Goal: Task Accomplishment & Management: Manage account settings

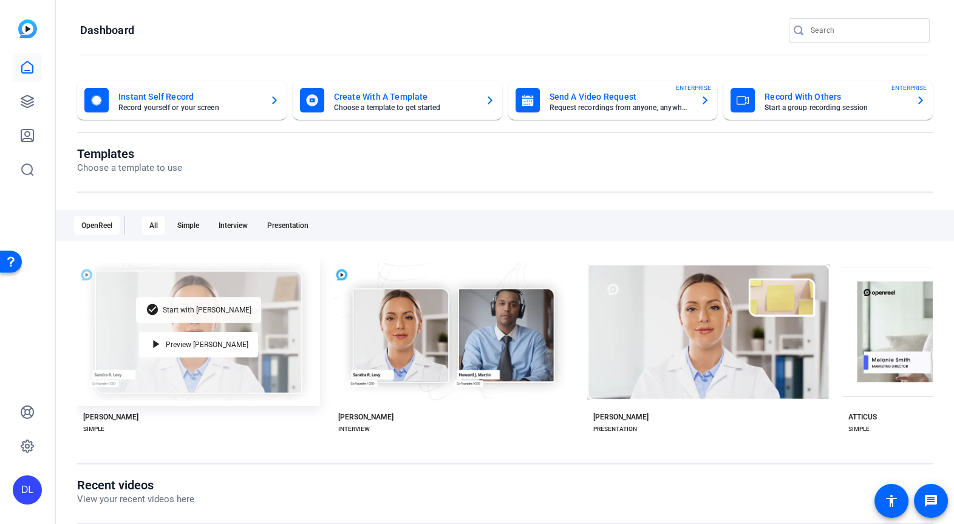
scroll to position [50, 0]
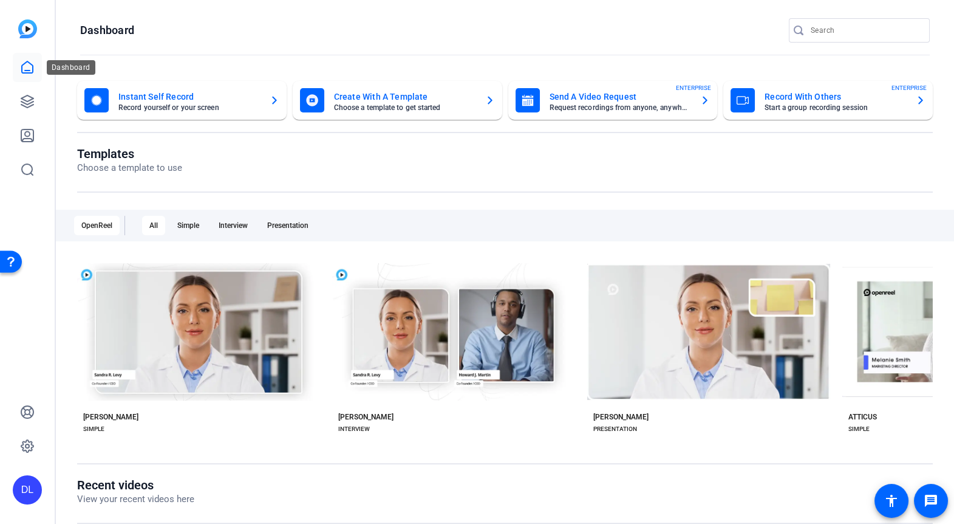
click at [27, 65] on icon at bounding box center [27, 67] width 15 height 15
click at [29, 498] on div "DL" at bounding box center [27, 489] width 29 height 29
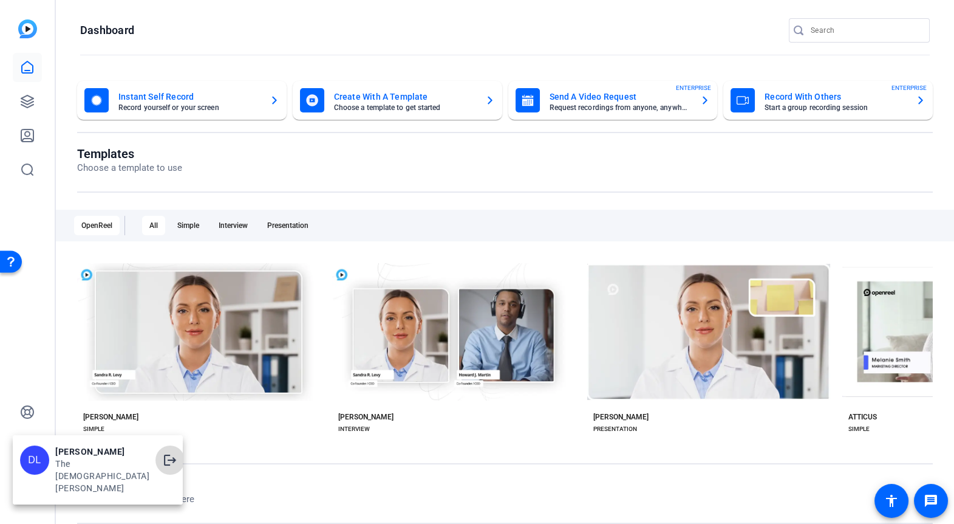
click at [163, 459] on mat-icon "logout" at bounding box center [170, 460] width 15 height 15
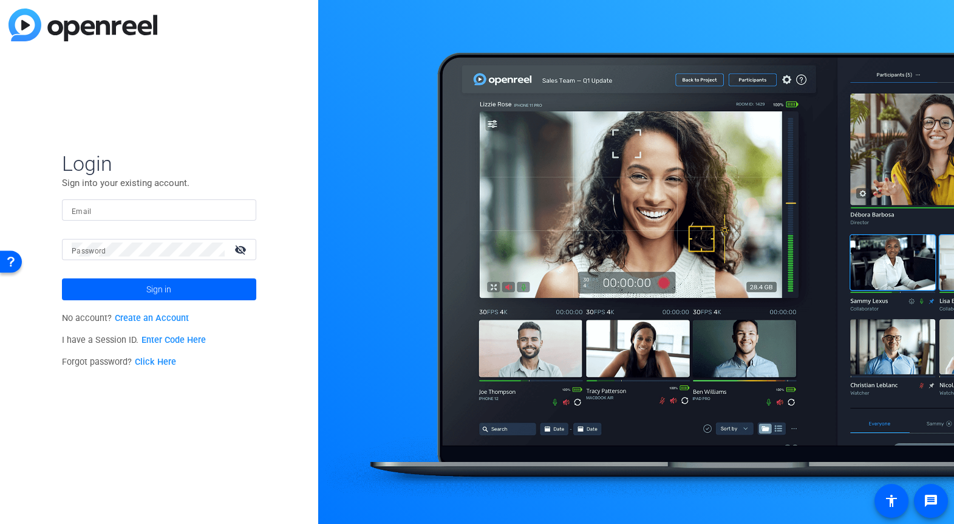
click at [101, 210] on input "Email" at bounding box center [159, 210] width 175 height 15
type input "dlapray@churchofjesuschrist.org"
click at [111, 381] on div "Login Sign into your existing account. Email dlapray@churchofjesuschrist.org Pa…" at bounding box center [159, 262] width 318 height 524
click at [156, 291] on span "Sign in" at bounding box center [158, 289] width 25 height 30
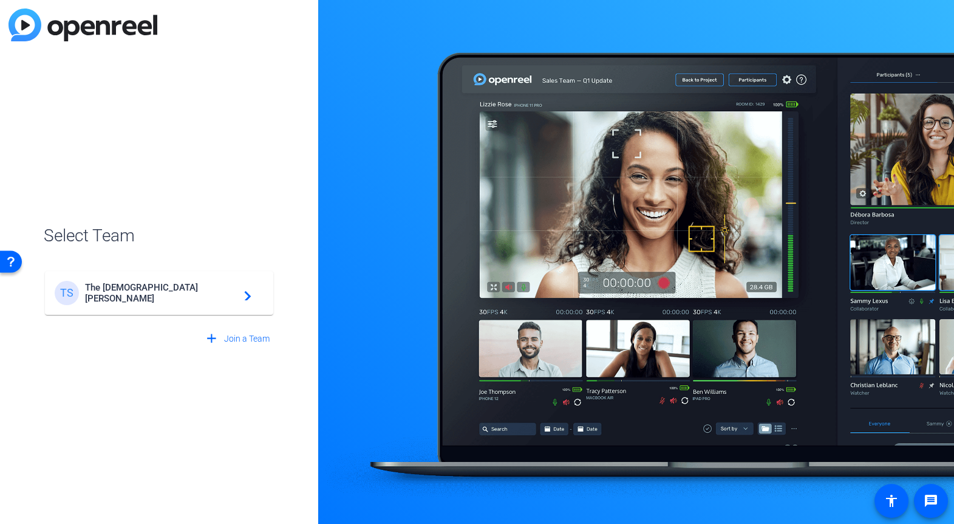
click at [132, 290] on span "The Church of Jesus Christ of Latter-day Saints" at bounding box center [161, 293] width 152 height 22
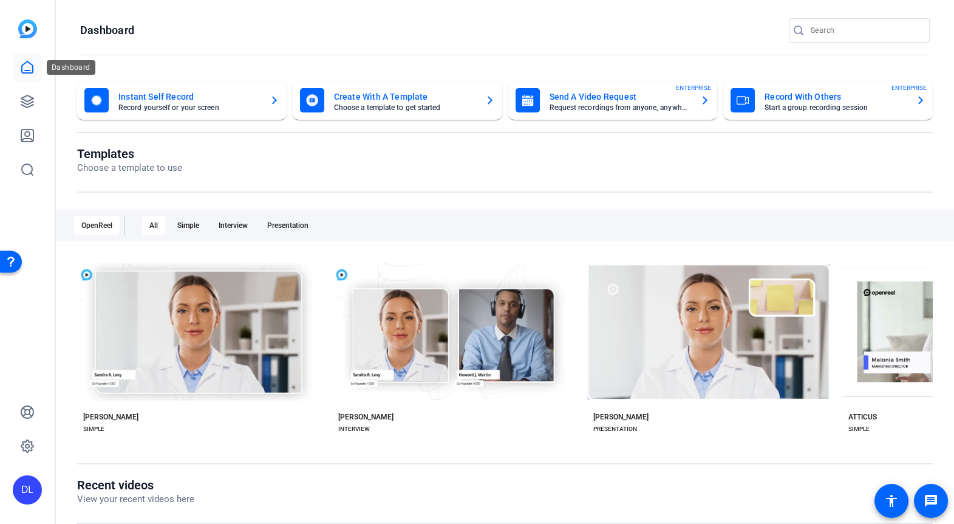
click at [27, 65] on icon at bounding box center [27, 67] width 15 height 15
click at [26, 103] on icon at bounding box center [27, 101] width 12 height 12
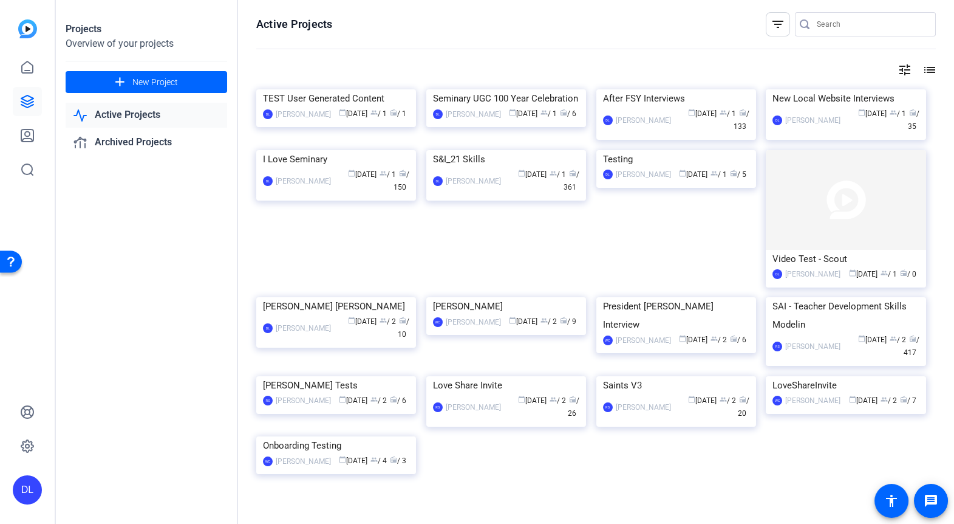
click at [123, 362] on div "Projects Overview of your projects add New Project Active Projects Archived Pro…" at bounding box center [147, 262] width 182 height 524
click at [142, 345] on div "Projects Overview of your projects add New Project Active Projects Archived Pro…" at bounding box center [147, 262] width 182 height 524
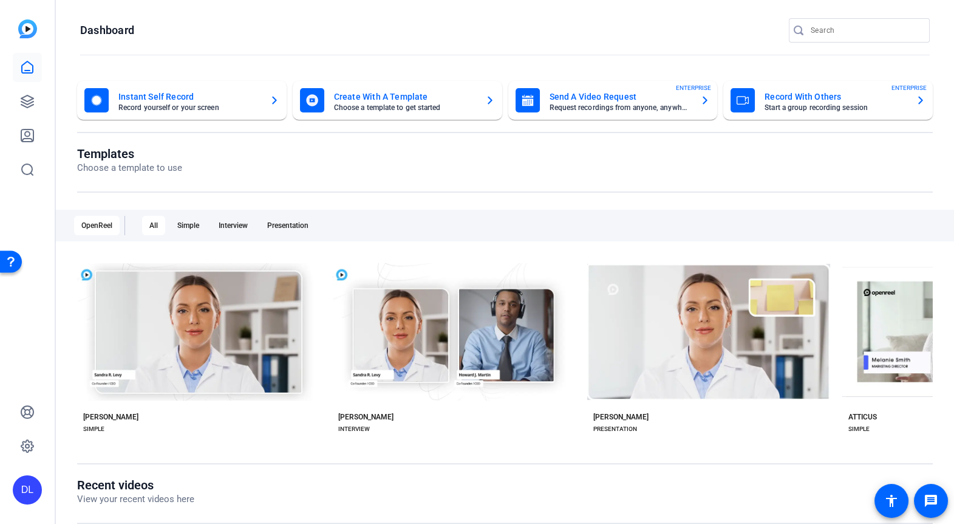
click at [22, 491] on div "DL" at bounding box center [27, 489] width 29 height 29
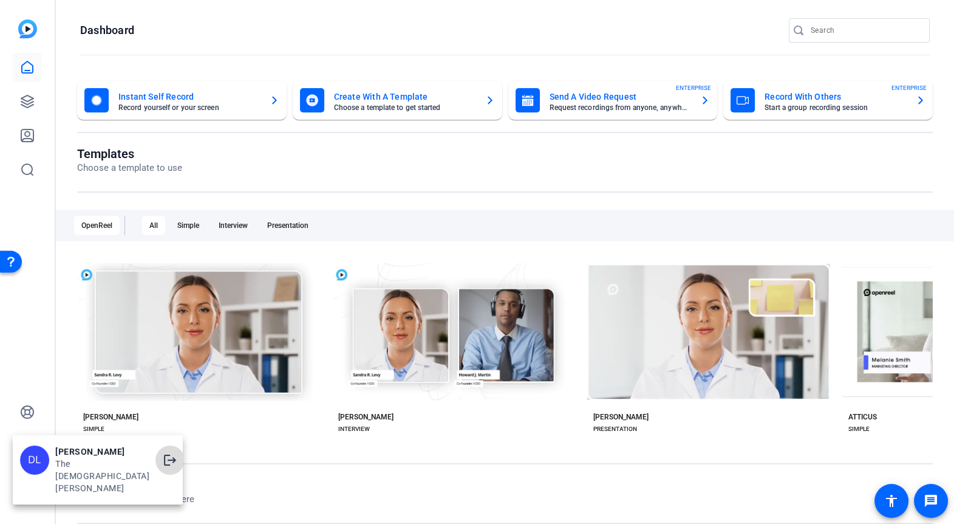
click at [163, 459] on mat-icon "logout" at bounding box center [170, 460] width 15 height 15
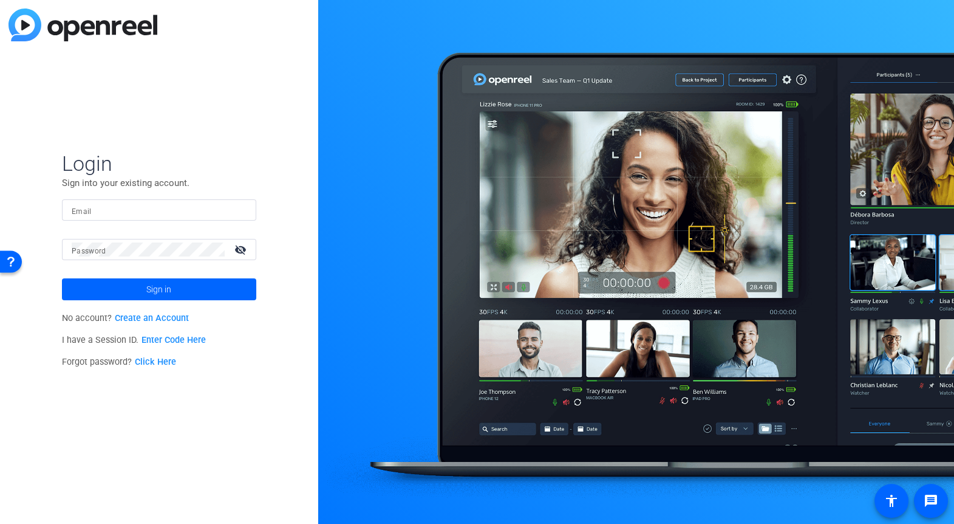
click at [83, 220] on div at bounding box center [159, 209] width 175 height 21
type input "dlapray@churchofjesuschrist.org"
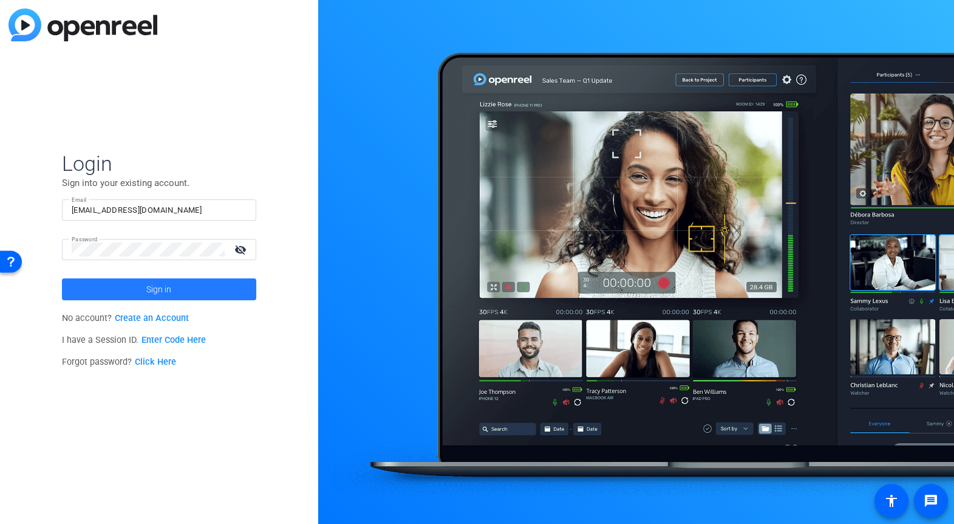
click at [118, 289] on span at bounding box center [159, 289] width 194 height 29
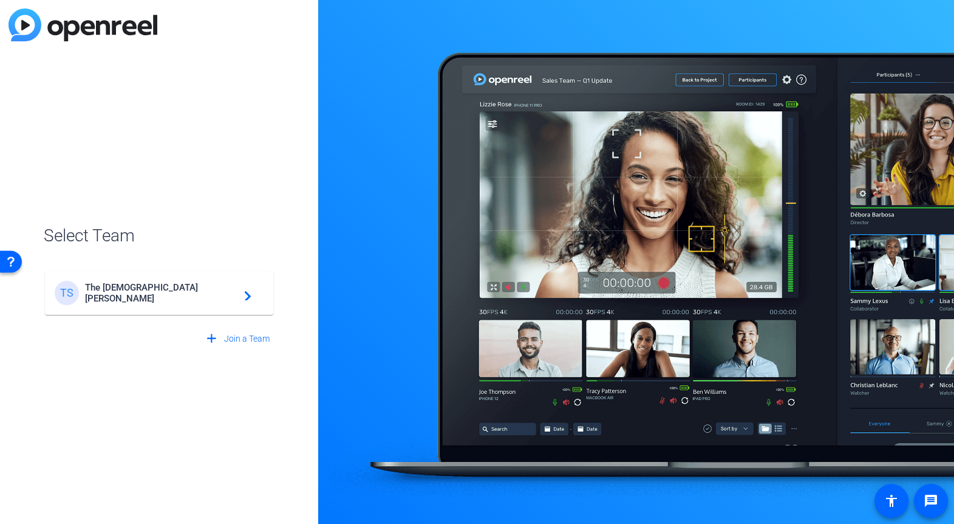
click at [151, 298] on span "The Church of Jesus Christ of Latter-day Saints" at bounding box center [161, 293] width 152 height 22
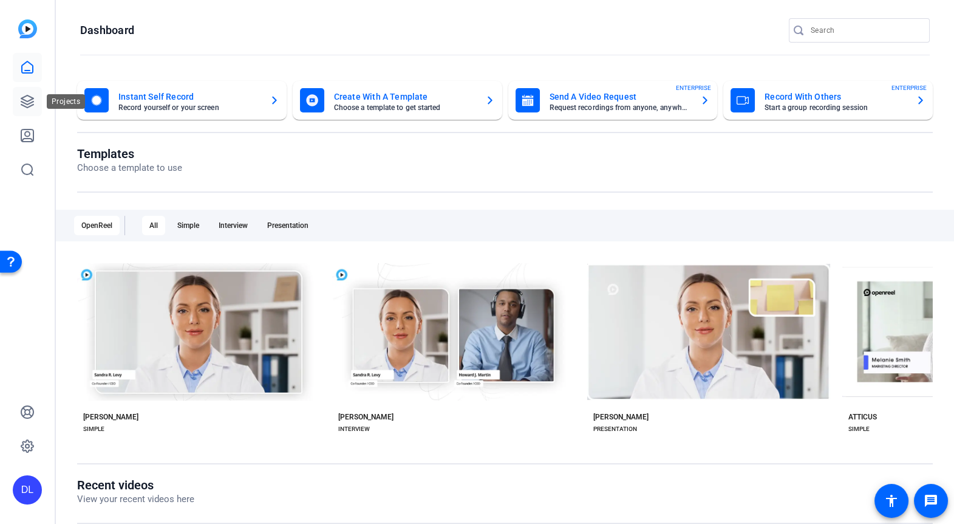
click at [35, 100] on link at bounding box center [27, 101] width 29 height 29
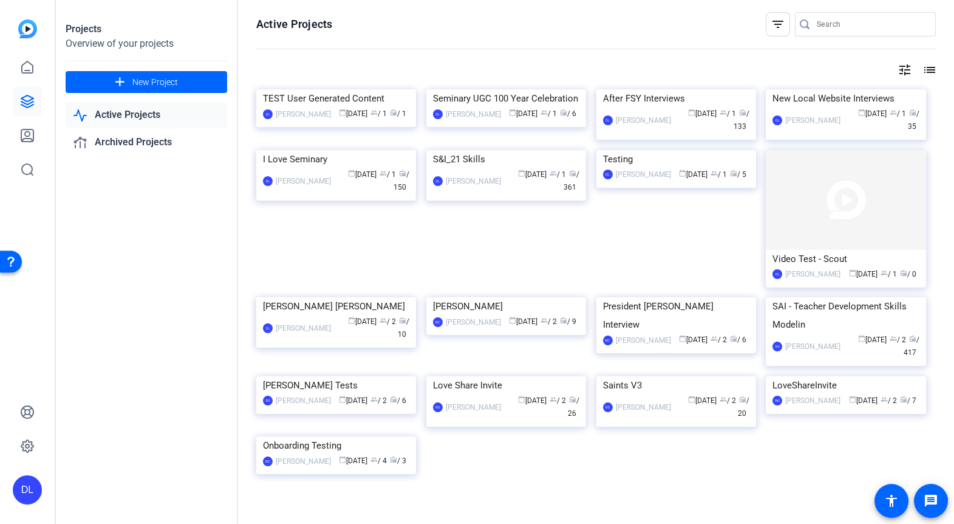
click at [115, 109] on link "Active Projects" at bounding box center [147, 115] width 162 height 25
